Goal: Transaction & Acquisition: Purchase product/service

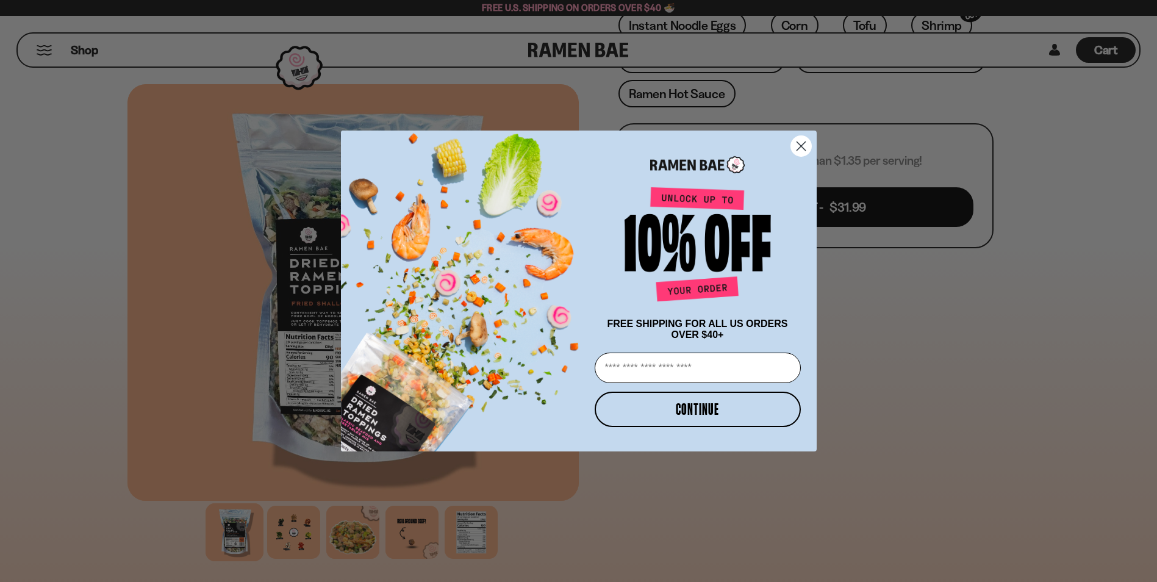
scroll to position [61, 0]
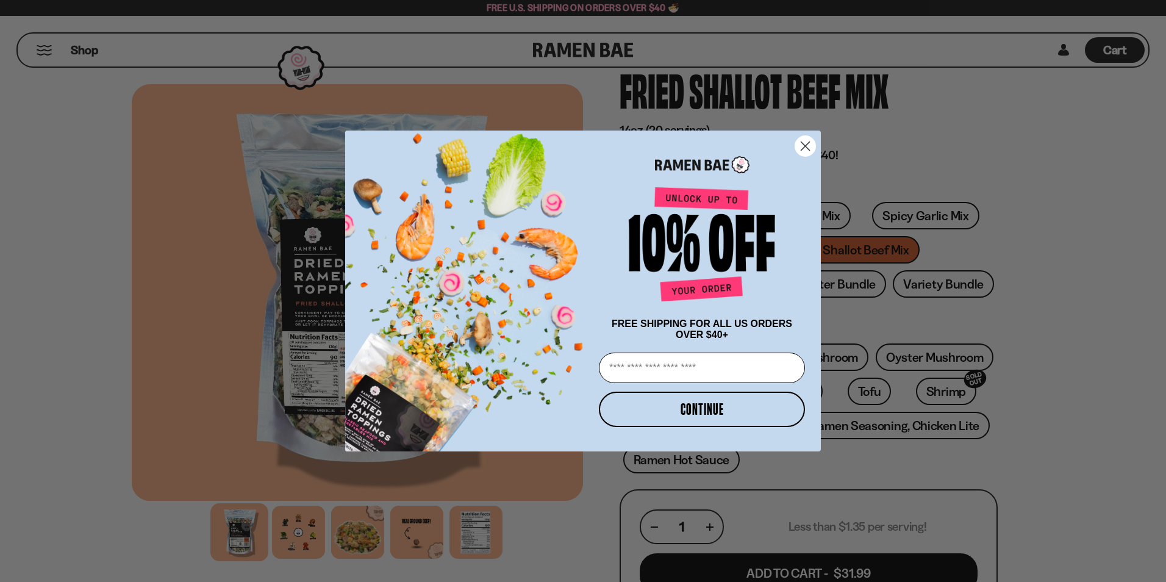
click at [809, 140] on circle "Close dialog" at bounding box center [805, 146] width 20 height 20
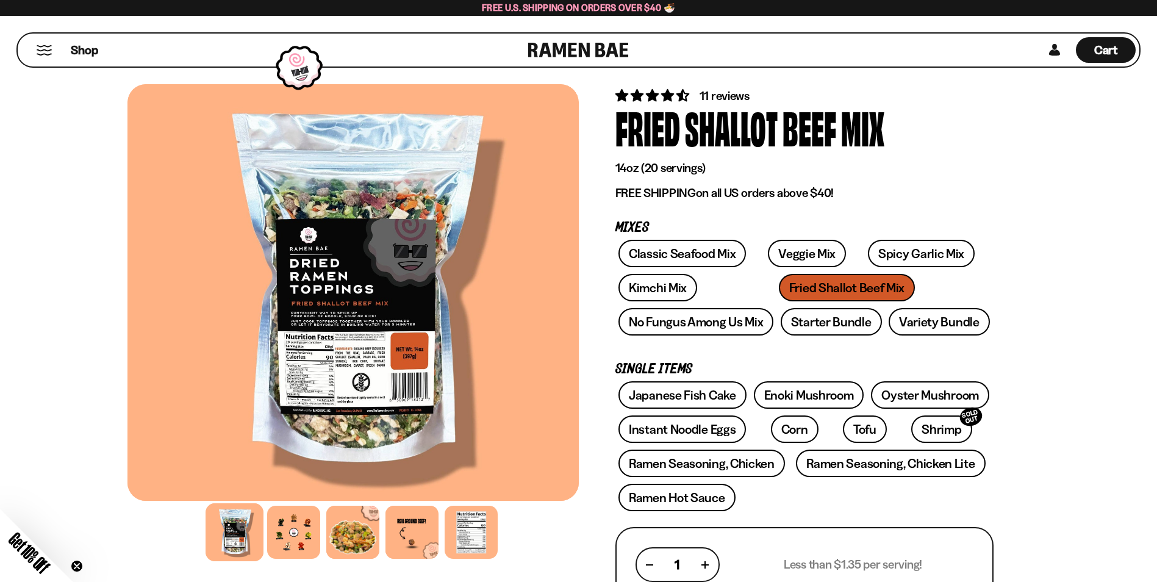
scroll to position [0, 0]
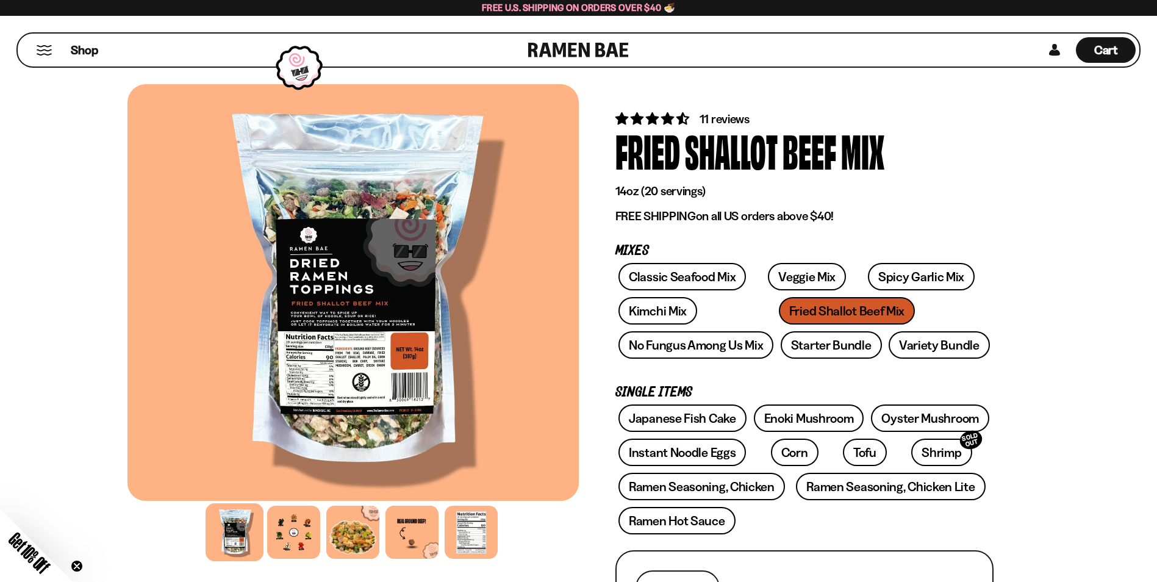
click at [769, 309] on div "Classic Seafood Mix Veggie Mix Spicy Garlic Mix Kimchi Mix Fried Shallot Beef M…" at bounding box center [804, 314] width 378 height 102
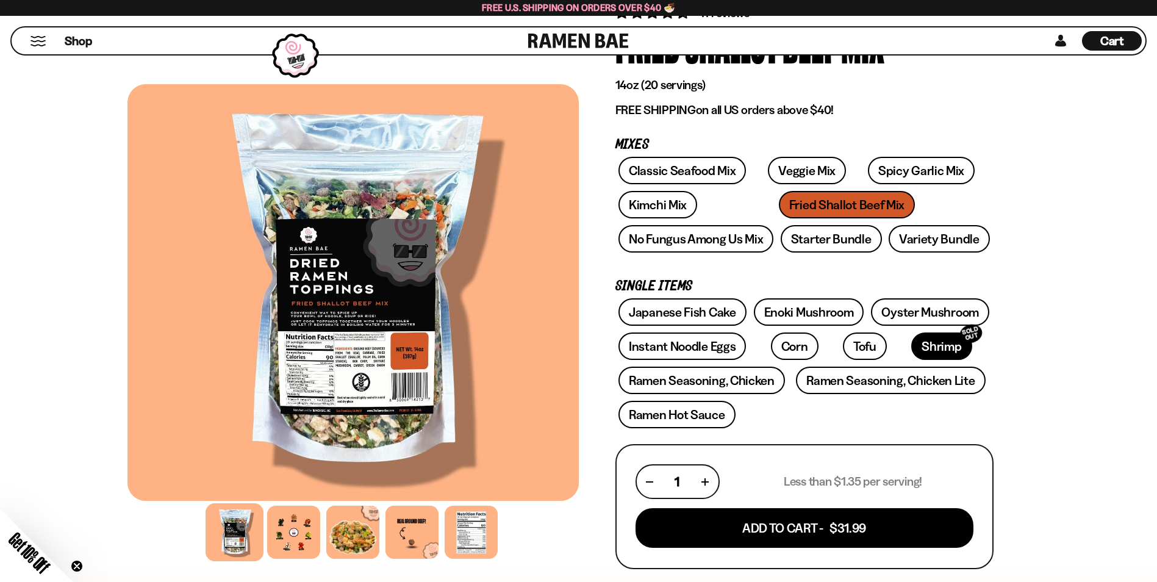
scroll to position [122, 0]
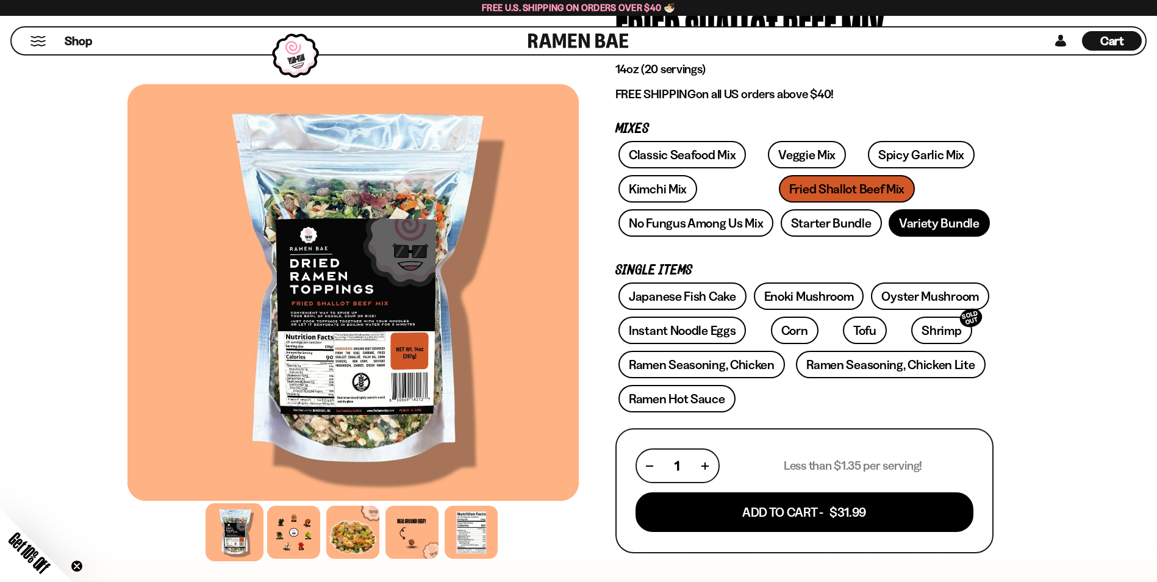
click at [912, 218] on link "Variety Bundle" at bounding box center [938, 222] width 101 height 27
click at [817, 224] on link "Starter Bundle" at bounding box center [831, 222] width 101 height 27
click at [774, 187] on div "Classic Seafood Mix Veggie Mix Spicy Garlic Mix Kimchi Mix Fried Shallot Beef M…" at bounding box center [804, 192] width 378 height 102
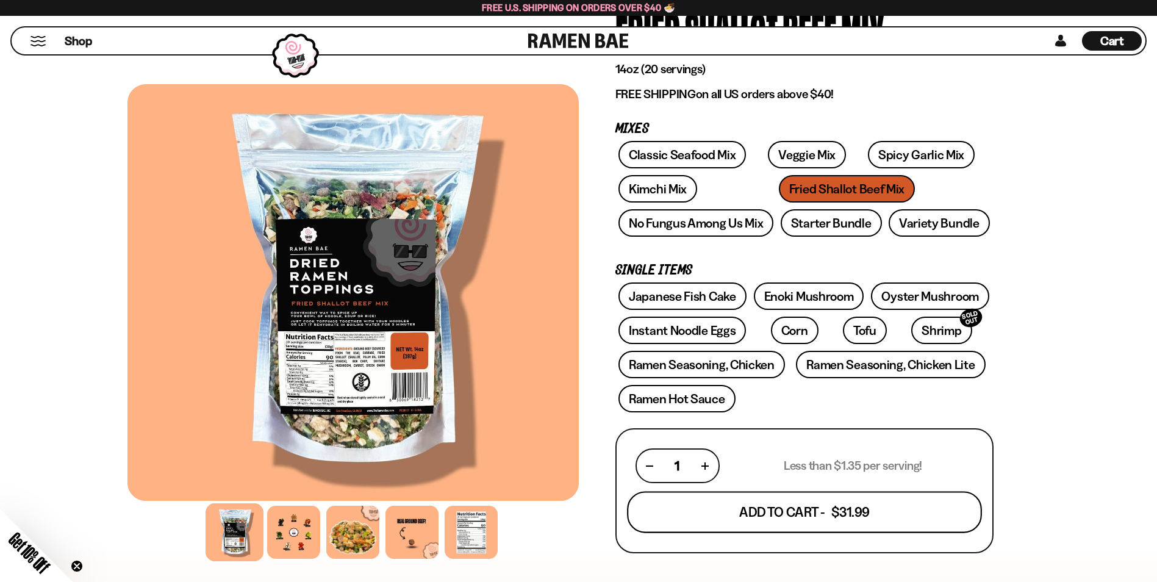
click at [815, 511] on button "Add To Cart - $31.99" at bounding box center [804, 512] width 355 height 41
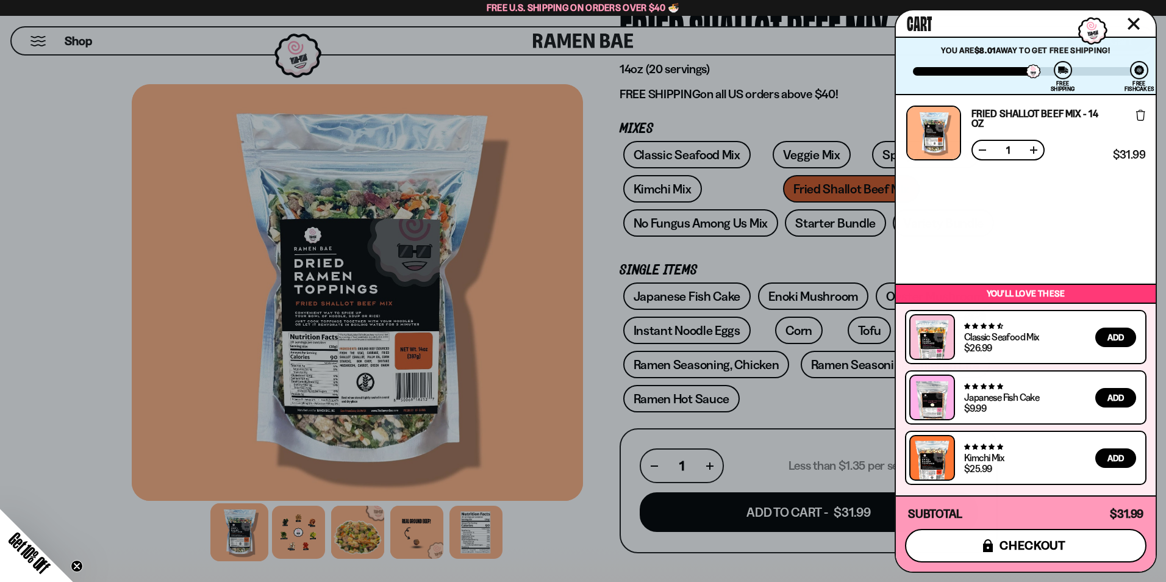
click at [1034, 548] on span "checkout" at bounding box center [1032, 544] width 66 height 13
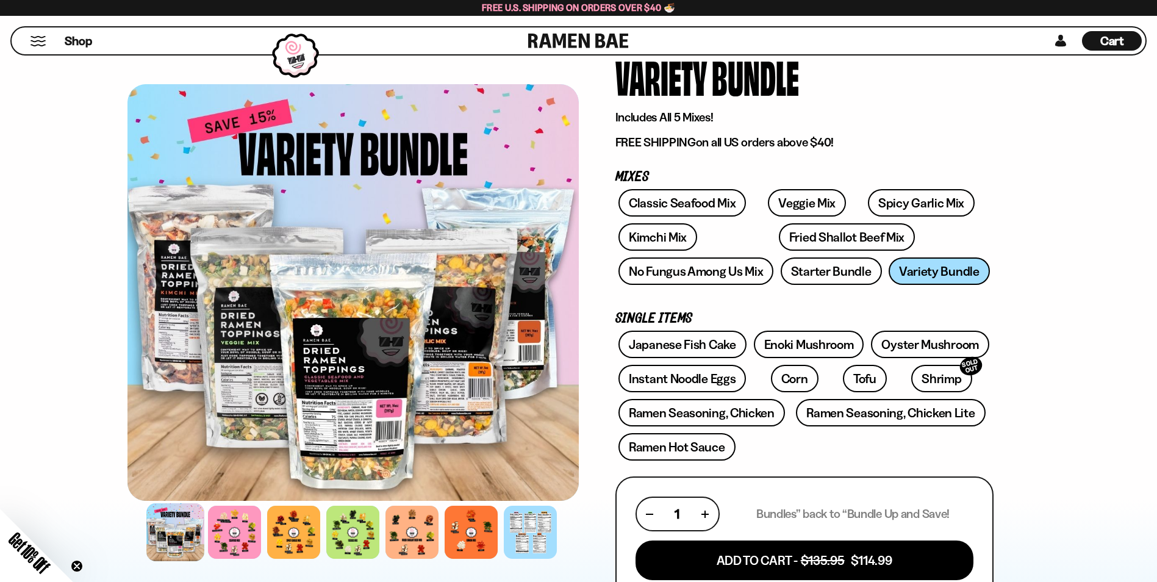
scroll to position [61, 0]
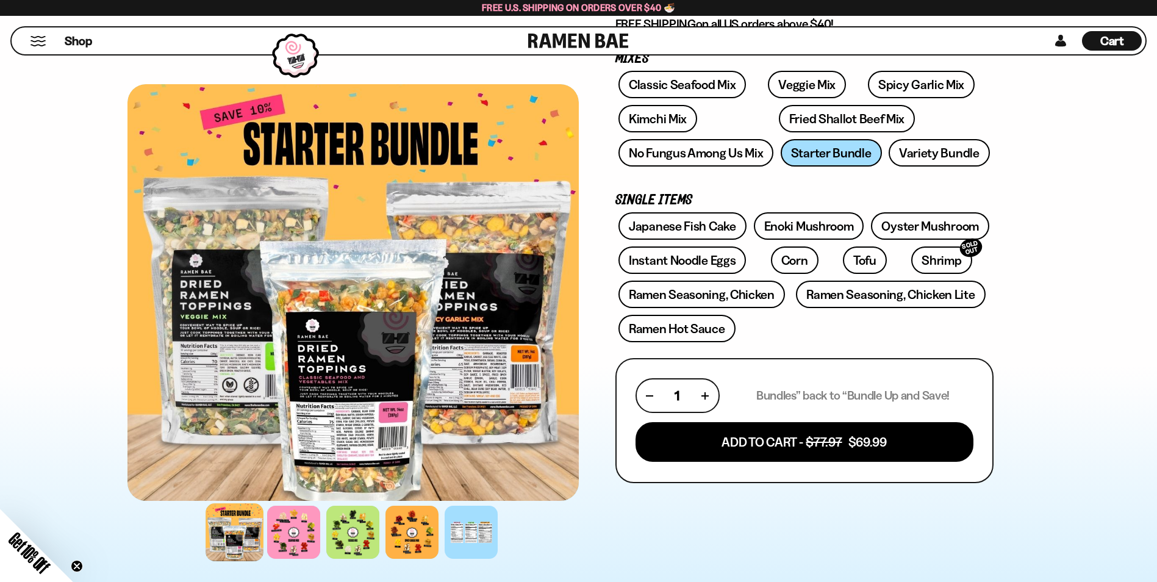
scroll to position [61, 0]
